Goal: Task Accomplishment & Management: Use online tool/utility

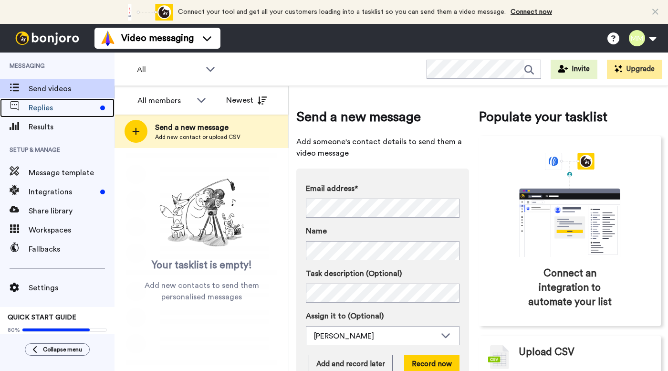
click at [71, 106] on span "Replies" at bounding box center [63, 107] width 68 height 11
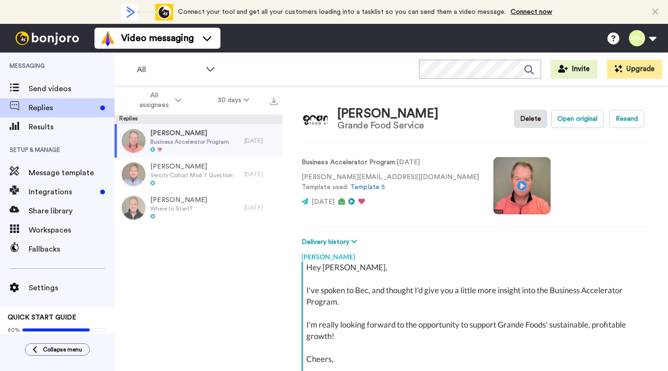
type textarea "x"
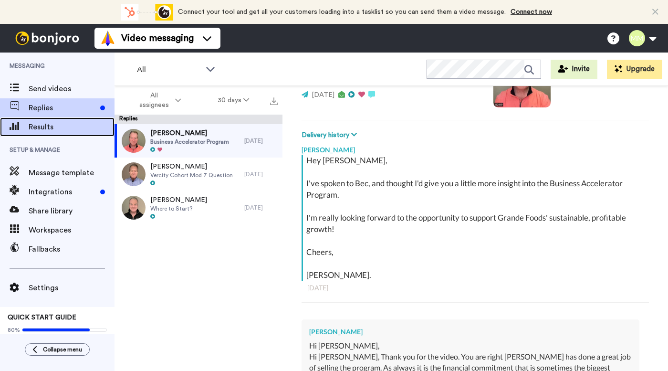
click at [65, 127] on span "Results" at bounding box center [72, 126] width 86 height 11
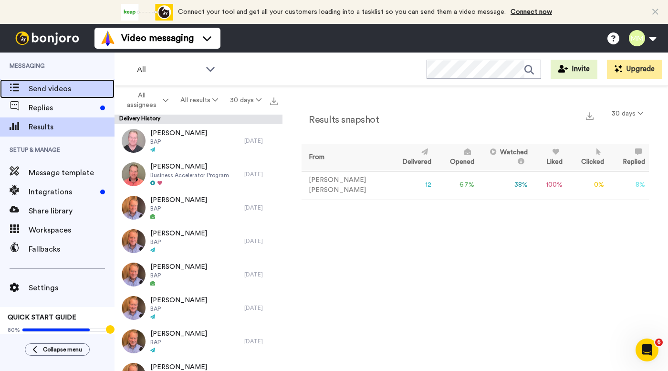
click at [54, 92] on span "Send videos" at bounding box center [72, 88] width 86 height 11
